Goal: Check status: Check status

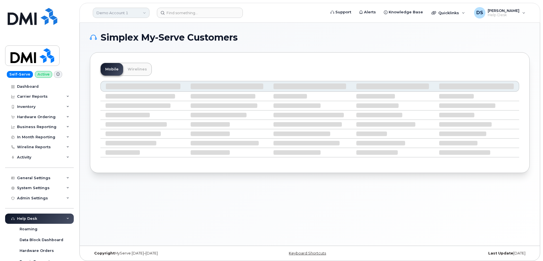
click at [120, 10] on link "Demo Account 1" at bounding box center [121, 13] width 57 height 10
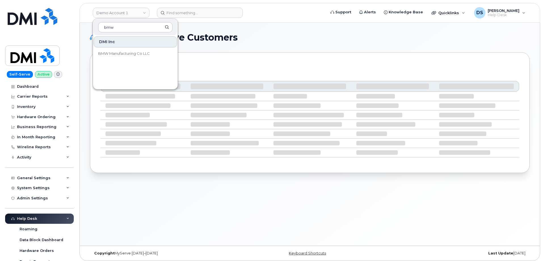
type input "bmw"
click at [130, 54] on span "BMW Manufacturing Co LLC" at bounding box center [124, 54] width 52 height 6
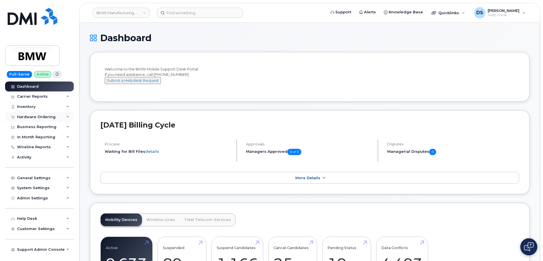
click at [38, 117] on div "Hardware Ordering" at bounding box center [36, 117] width 39 height 5
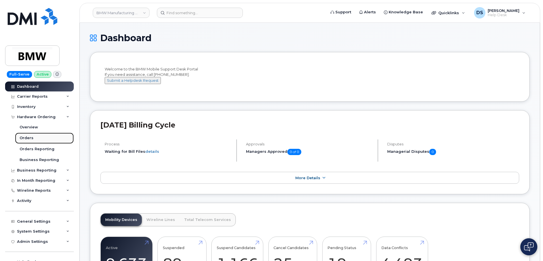
click at [31, 138] on div "Orders" at bounding box center [27, 137] width 14 height 5
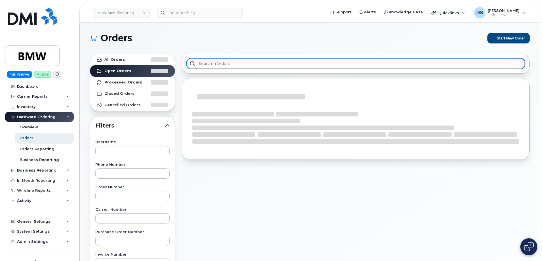
click at [220, 63] on input "text" at bounding box center [356, 63] width 338 height 10
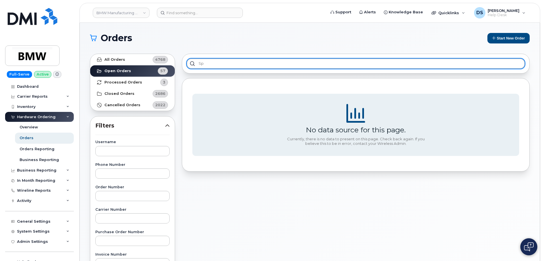
type input "s"
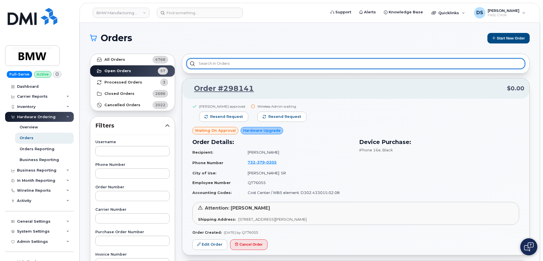
drag, startPoint x: 211, startPoint y: 60, endPoint x: 205, endPoint y: 56, distance: 6.6
click at [212, 60] on input "text" at bounding box center [356, 63] width 338 height 10
type input "spe"
